Goal: Find specific page/section: Find specific page/section

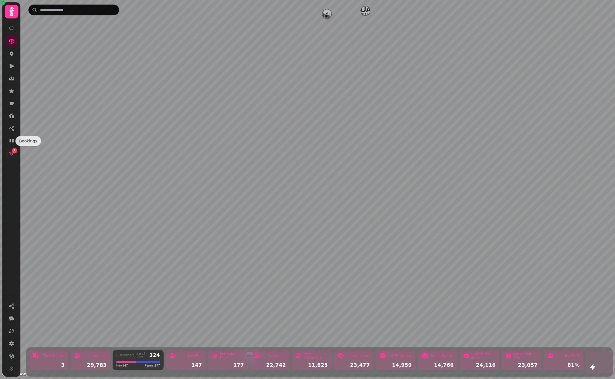
click at [13, 151] on div "1" at bounding box center [15, 151] width 6 height 6
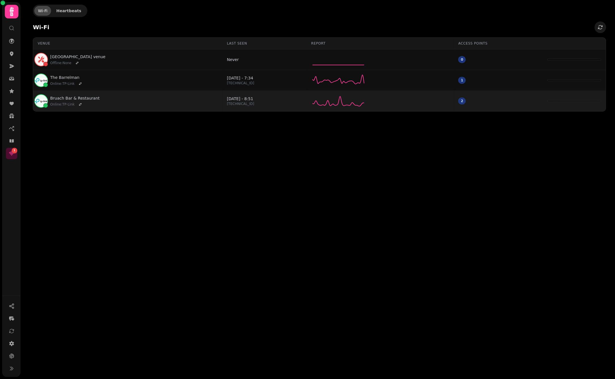
click at [180, 102] on div "Bruach Bar & Restaurant Online : TP-Link" at bounding box center [128, 101] width 180 height 14
click at [70, 95] on link "Bruach Bar & Restaurant" at bounding box center [74, 98] width 49 height 6
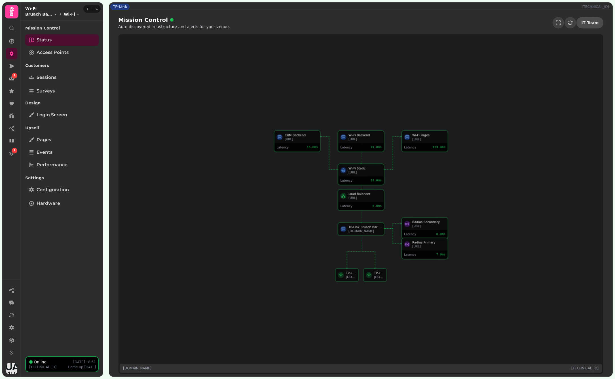
click at [588, 24] on span "IT Team" at bounding box center [589, 23] width 17 height 4
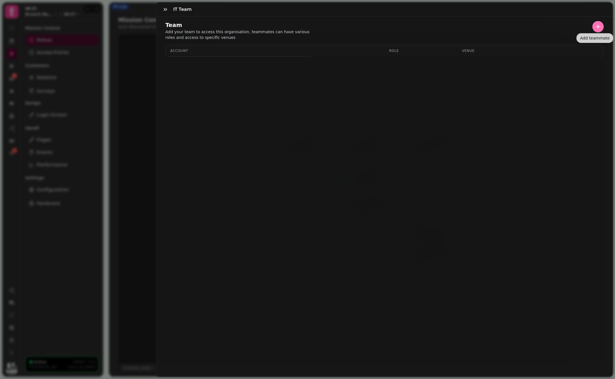
click at [595, 25] on icon "button" at bounding box center [598, 27] width 6 height 6
select select "*****"
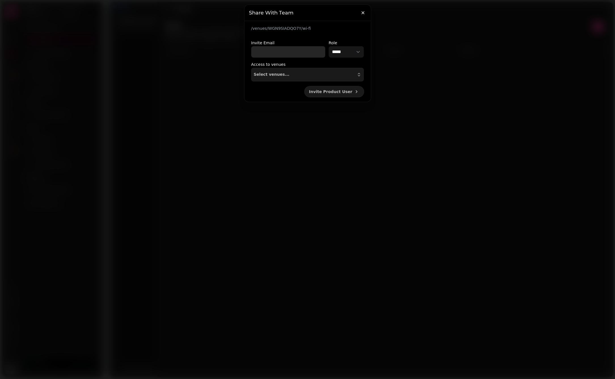
click at [294, 51] on input "Invite Email" at bounding box center [288, 51] width 74 height 11
click at [364, 13] on icon "button" at bounding box center [363, 13] width 6 height 6
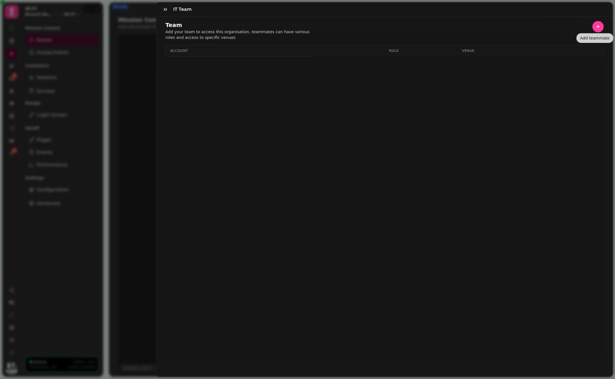
click at [142, 106] on div "IT Team Team Add your team to access this organisation, teammates can have vari…" at bounding box center [307, 194] width 615 height 370
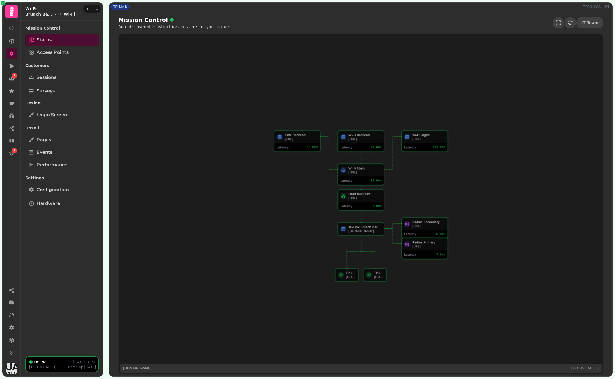
click at [11, 11] on icon at bounding box center [12, 11] width 4 height 9
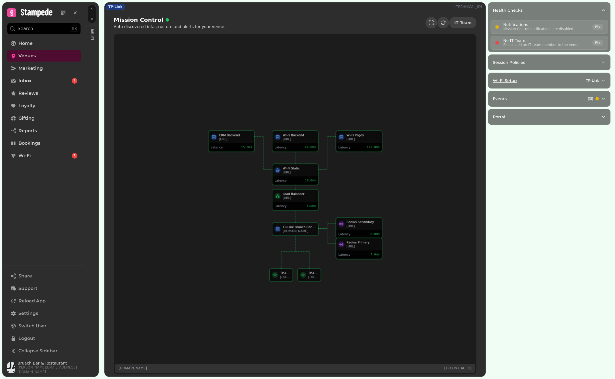
click at [607, 77] on button "Wi-Fi Setup TP-Link" at bounding box center [549, 80] width 122 height 15
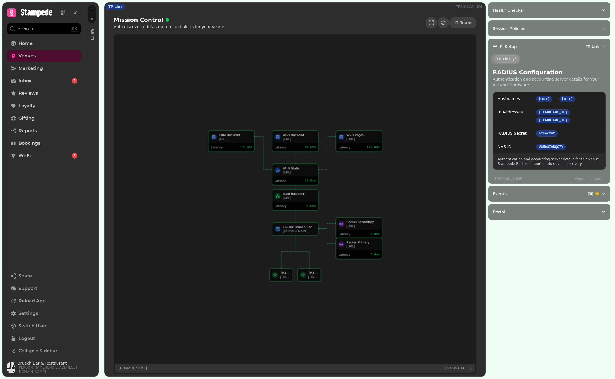
click at [535, 215] on div "Portal" at bounding box center [547, 212] width 108 height 6
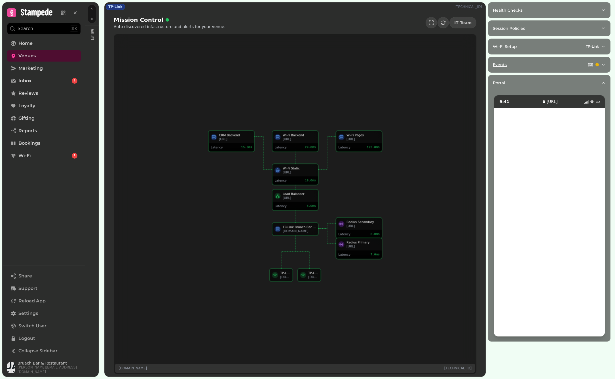
click at [571, 62] on div "Events ( 31 )" at bounding box center [547, 65] width 108 height 6
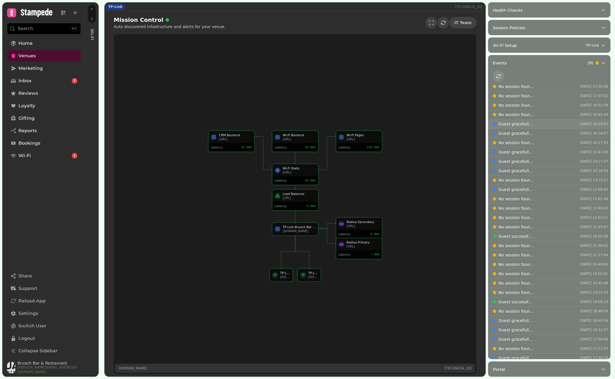
click at [534, 123] on p "Guest gracefully exited session, likely left the venue." at bounding box center [517, 124] width 36 height 6
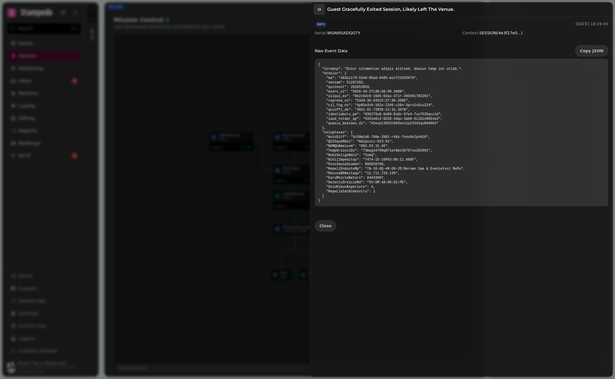
click at [320, 13] on button "button" at bounding box center [319, 9] width 11 height 11
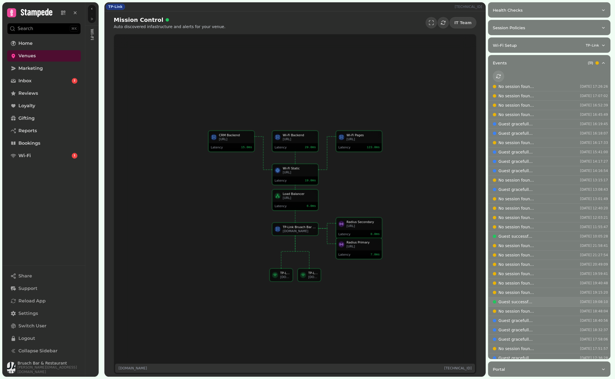
click at [525, 299] on p "Guest successfully authenticated via radius. This is a good sign." at bounding box center [517, 302] width 36 height 6
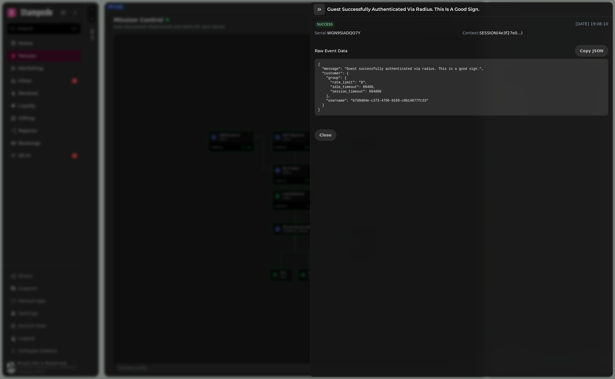
click at [320, 9] on icon "button" at bounding box center [319, 9] width 3 height 3
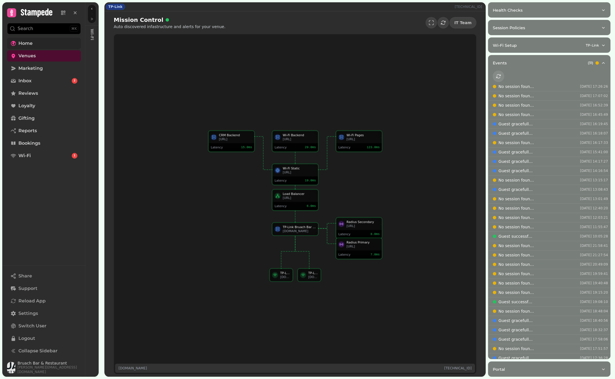
click at [36, 41] on link "Home" at bounding box center [44, 43] width 74 height 11
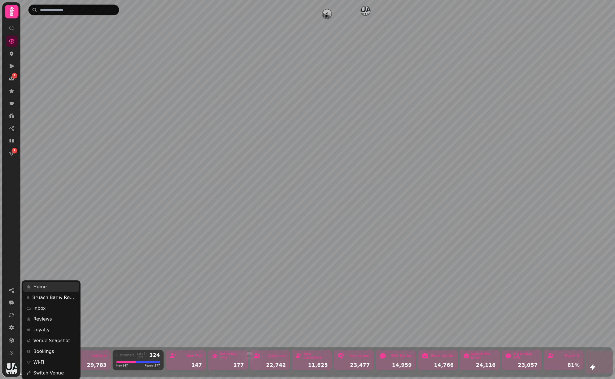
click at [14, 371] on img "button" at bounding box center [11, 368] width 11 height 11
click at [11, 368] on img "button" at bounding box center [11, 368] width 11 height 11
click at [13, 368] on img "button" at bounding box center [11, 368] width 11 height 11
click at [50, 288] on link "Home" at bounding box center [51, 287] width 56 height 10
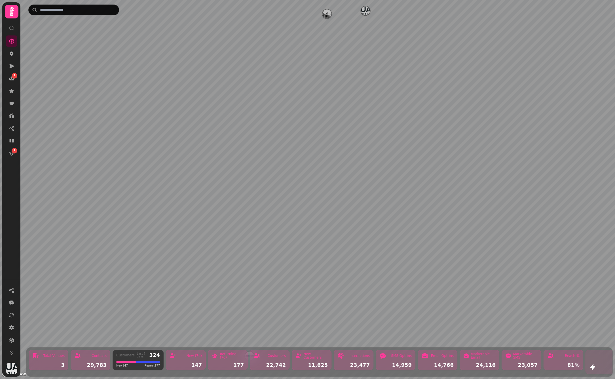
click at [12, 10] on icon at bounding box center [12, 11] width 4 height 9
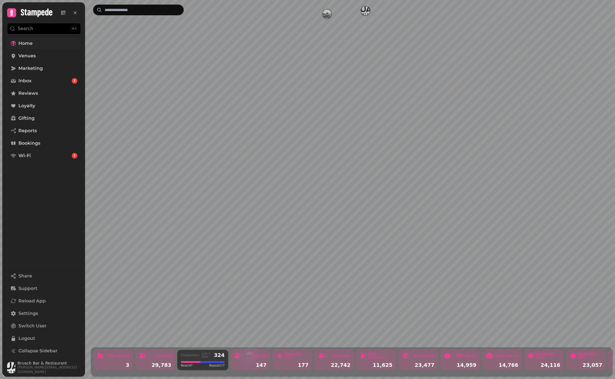
click at [28, 46] on span "Home" at bounding box center [25, 43] width 14 height 7
click at [26, 60] on link "Venues" at bounding box center [44, 55] width 74 height 11
